Goal: Navigation & Orientation: Find specific page/section

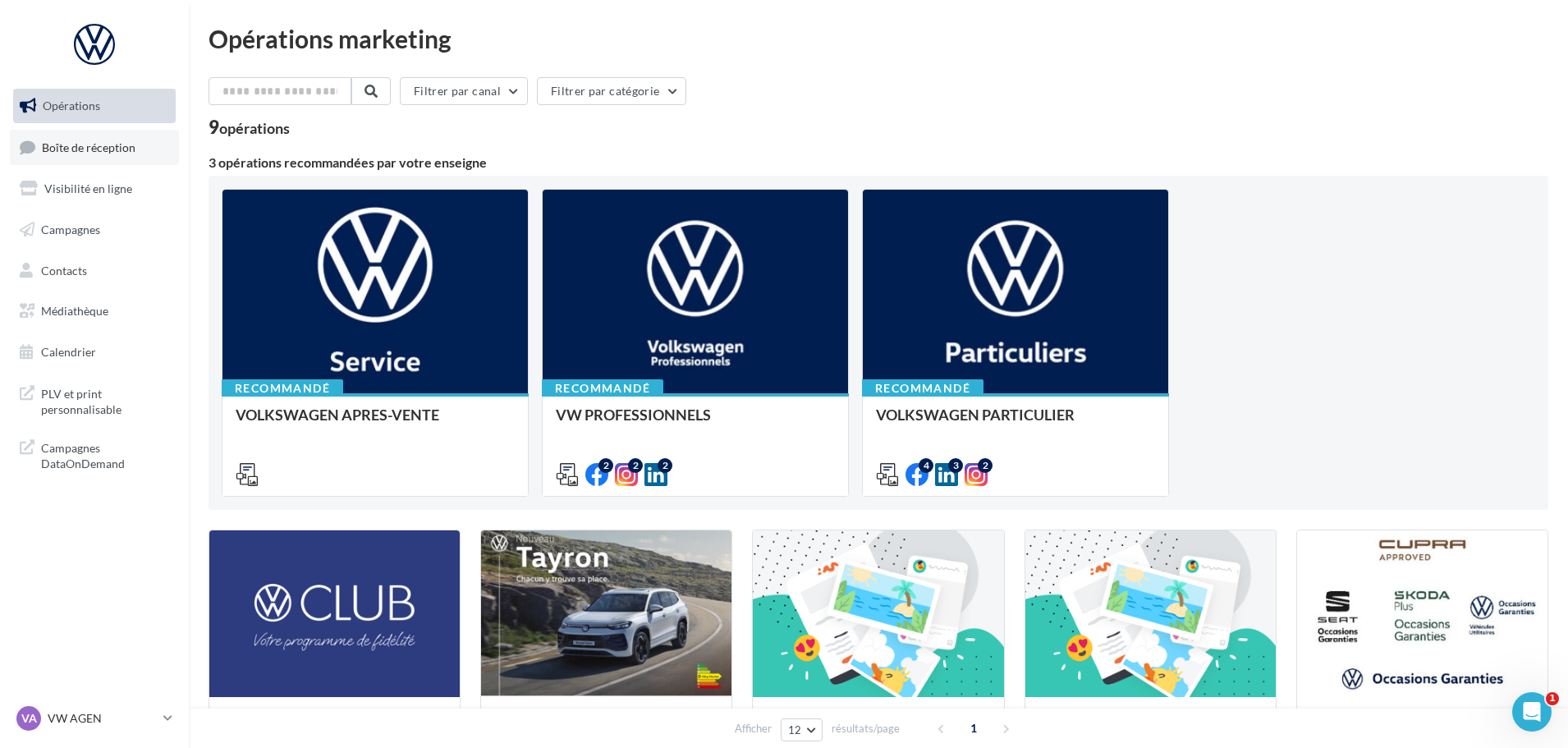
click at [76, 154] on link "Boîte de réception" at bounding box center [94, 148] width 169 height 36
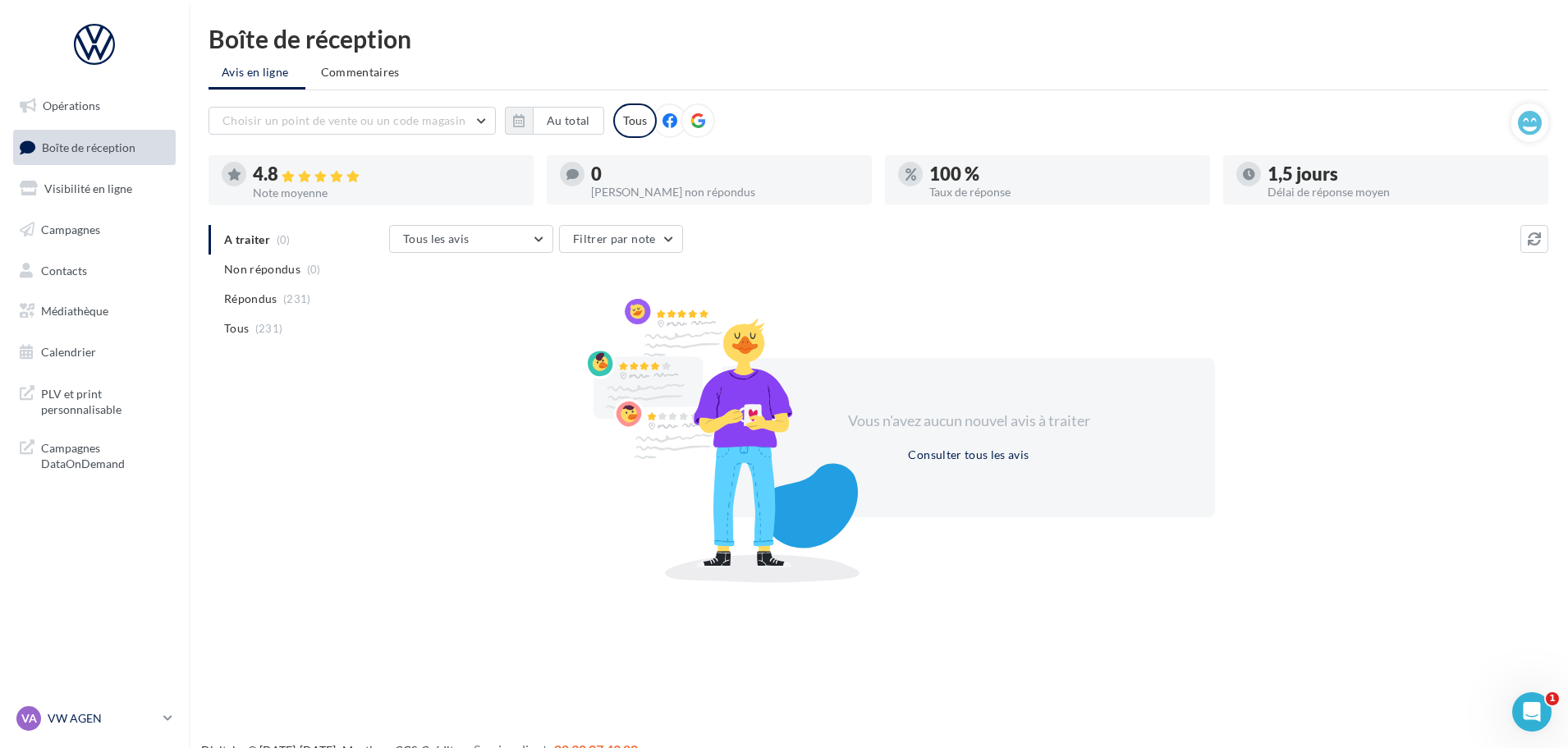
click at [148, 725] on p "VW AGEN" at bounding box center [102, 719] width 109 height 17
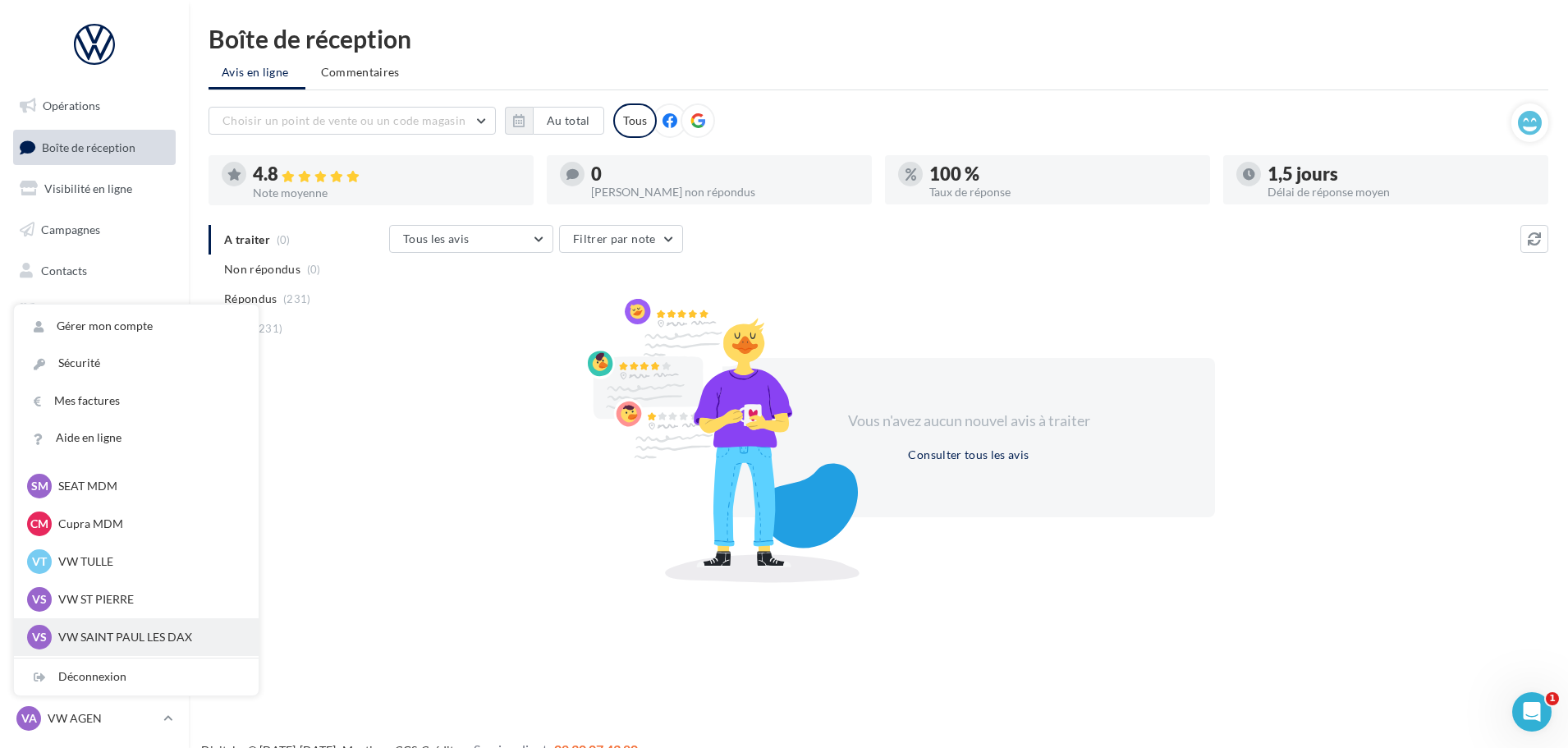
scroll to position [151, 0]
click at [129, 641] on p "SK AGEN" at bounding box center [148, 639] width 181 height 17
